Goal: Information Seeking & Learning: Find specific fact

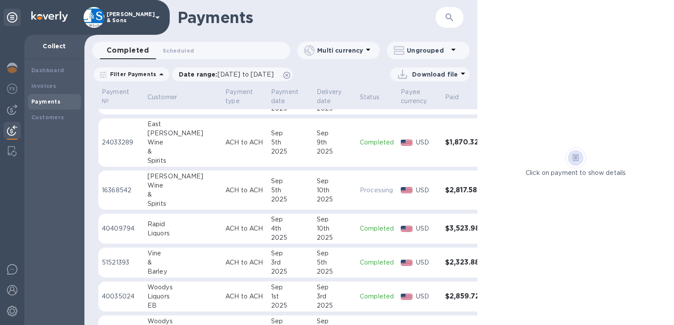
scroll to position [298, 0]
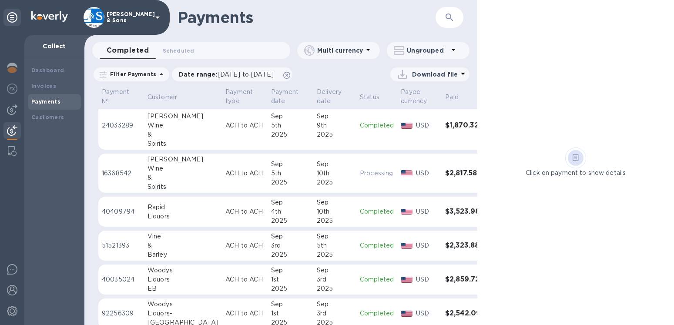
click at [450, 17] on icon "button" at bounding box center [449, 16] width 7 height 7
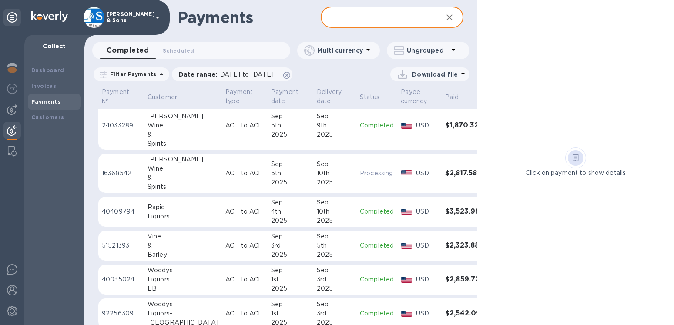
click at [373, 18] on input "text" at bounding box center [378, 17] width 115 height 21
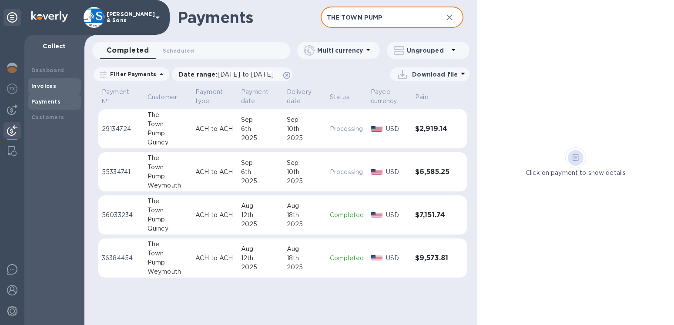
type input "THE TOWN PUMP"
click at [52, 84] on b "Invoices" at bounding box center [43, 86] width 25 height 7
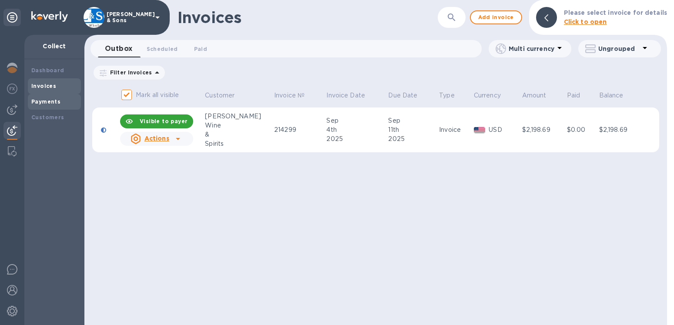
click at [49, 101] on b "Payments" at bounding box center [45, 101] width 29 height 7
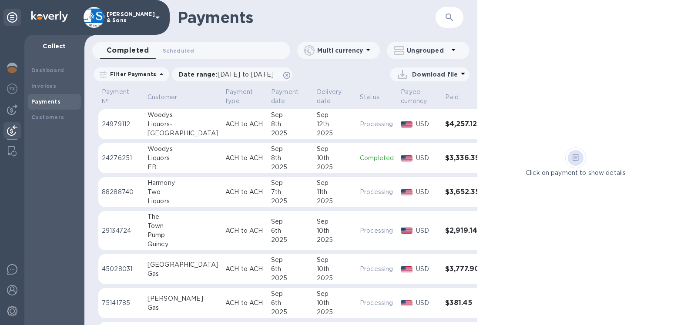
click at [450, 16] on icon "button" at bounding box center [449, 17] width 10 height 10
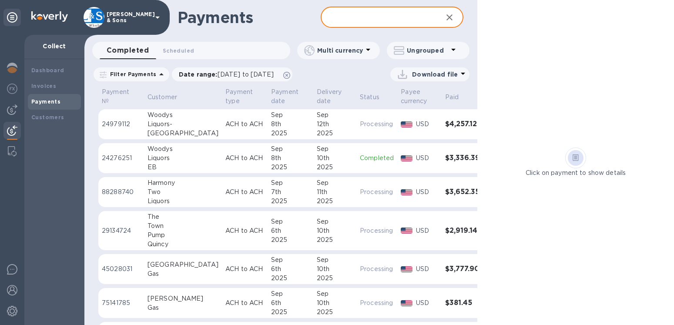
click at [401, 22] on input "text" at bounding box center [378, 17] width 115 height 21
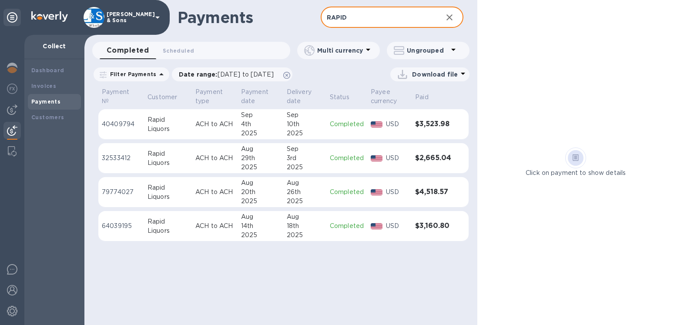
type input "RAPID"
